Goal: Transaction & Acquisition: Book appointment/travel/reservation

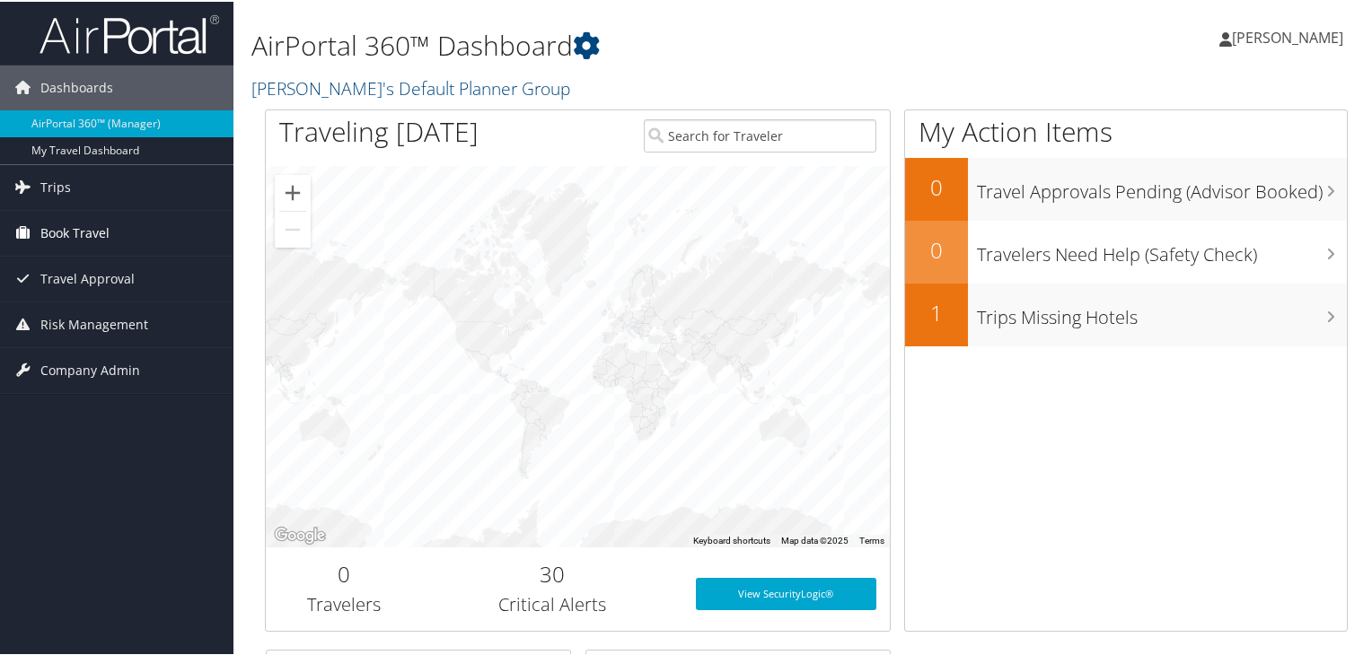
click at [121, 230] on link "Book Travel" at bounding box center [116, 231] width 233 height 45
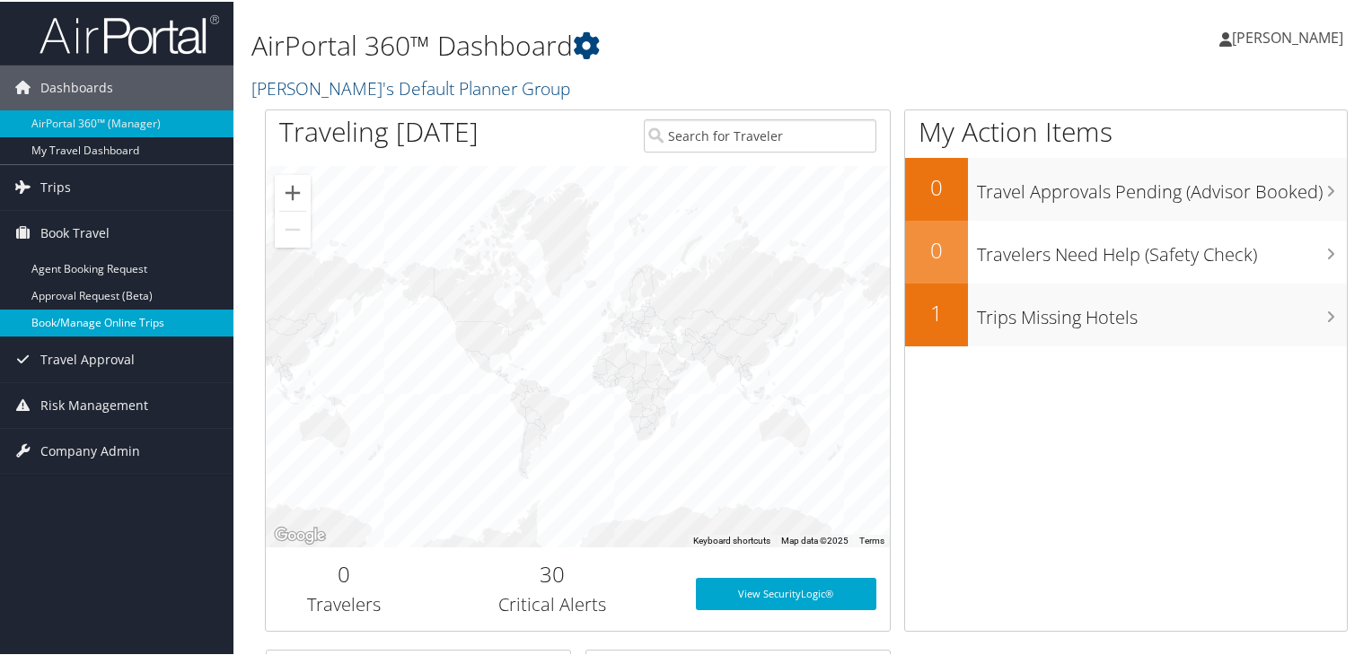
click at [99, 322] on link "Book/Manage Online Trips" at bounding box center [116, 321] width 233 height 27
